Goal: Check status

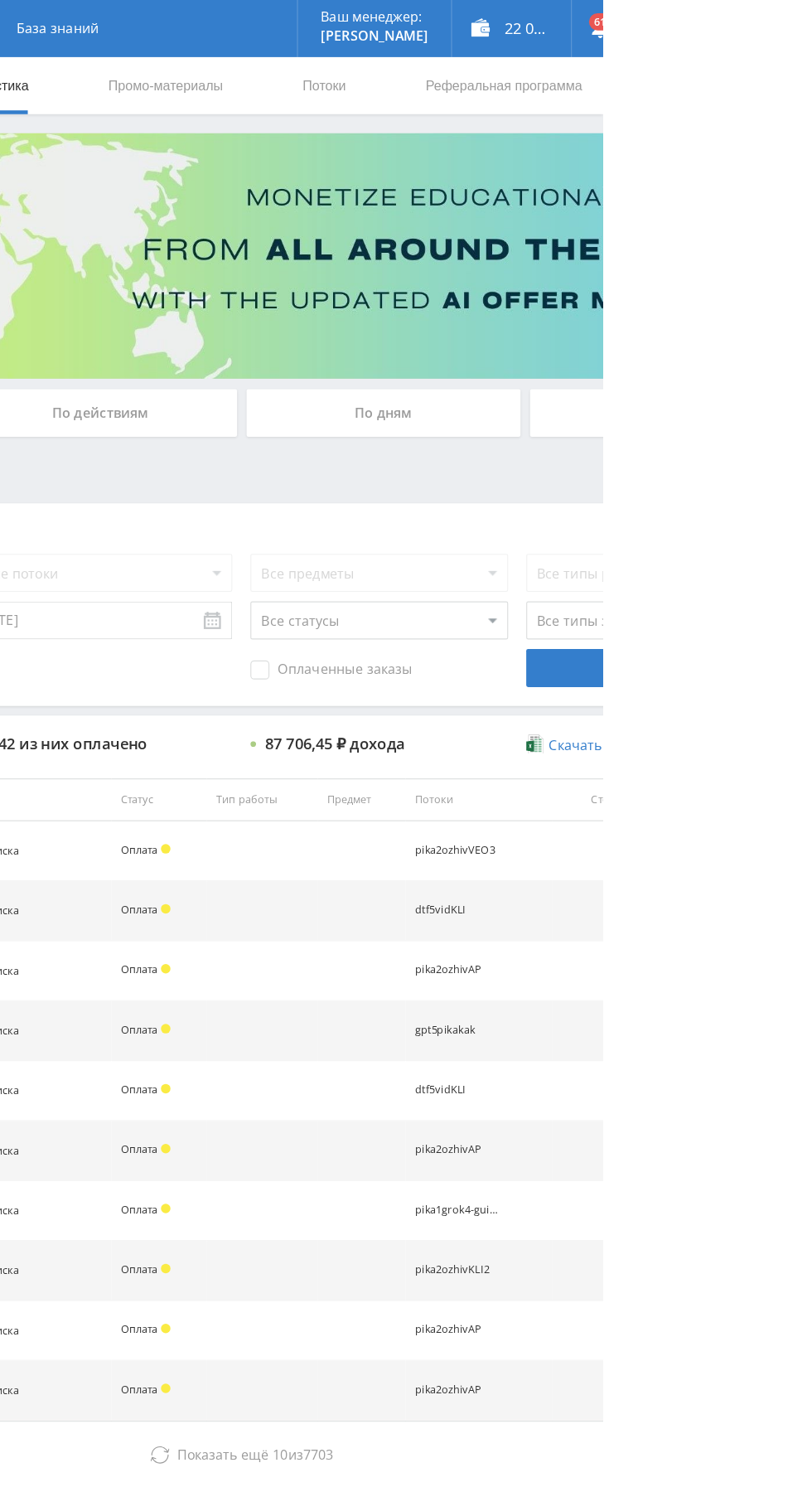
click at [614, 359] on div "По дням" at bounding box center [620, 359] width 239 height 42
click at [0, 0] on input "По дням" at bounding box center [0, 0] width 0 height 0
click at [662, 350] on div "По дням" at bounding box center [620, 359] width 239 height 42
click at [0, 0] on input "По дням" at bounding box center [0, 0] width 0 height 0
